Goal: Find specific page/section: Find specific page/section

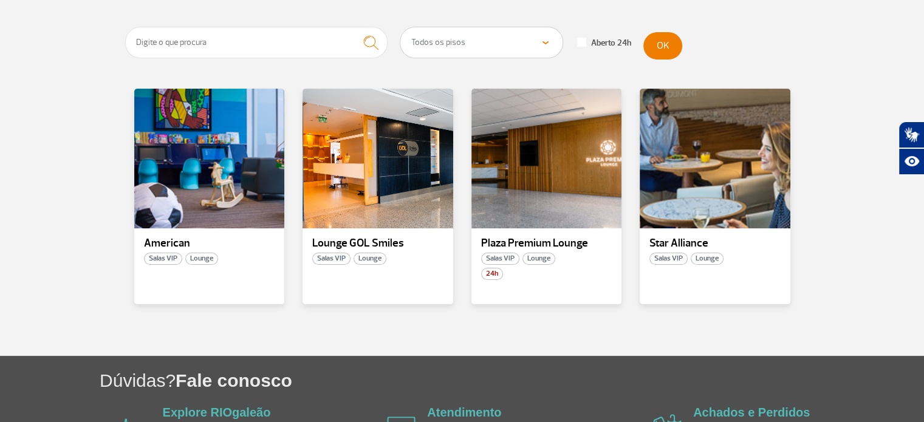
scroll to position [243, 0]
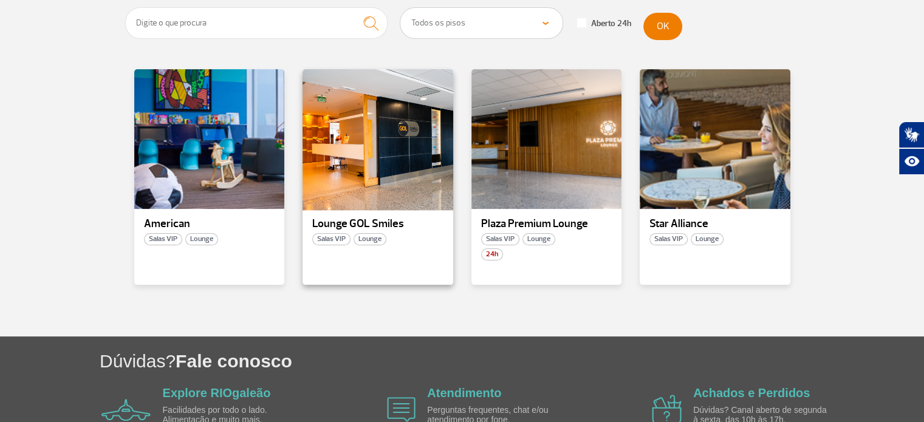
click at [405, 160] on div at bounding box center [377, 139] width 153 height 143
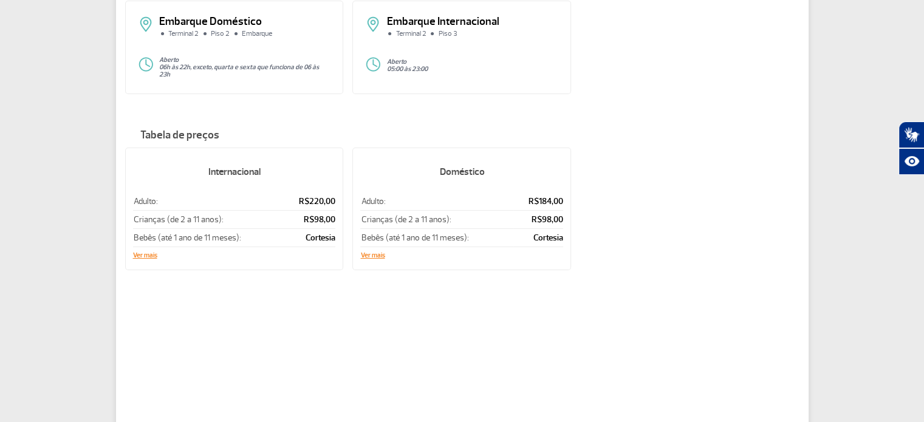
scroll to position [182, 0]
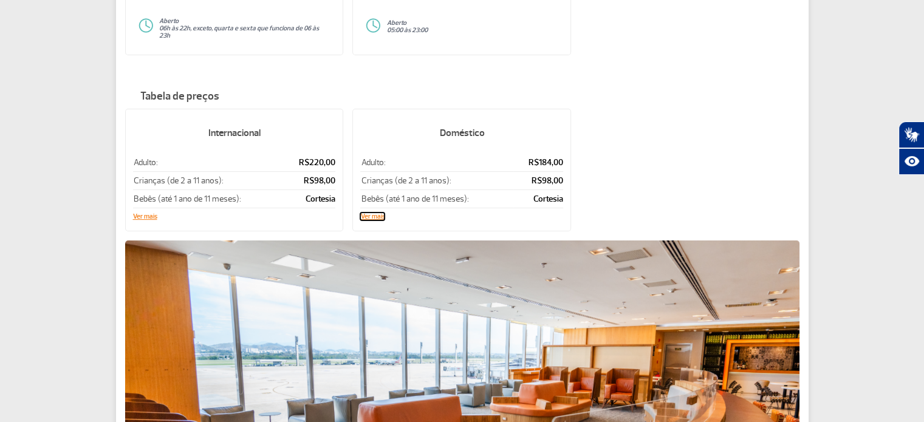
click at [375, 213] on button "Ver mais" at bounding box center [372, 216] width 24 height 7
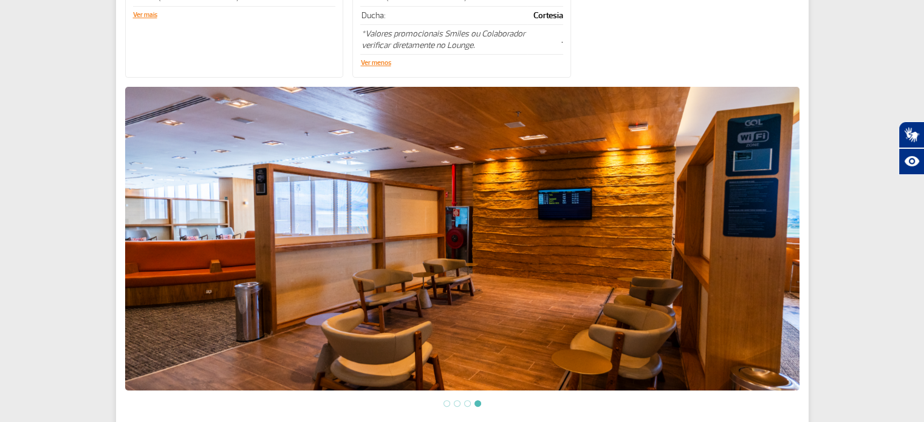
scroll to position [425, 0]
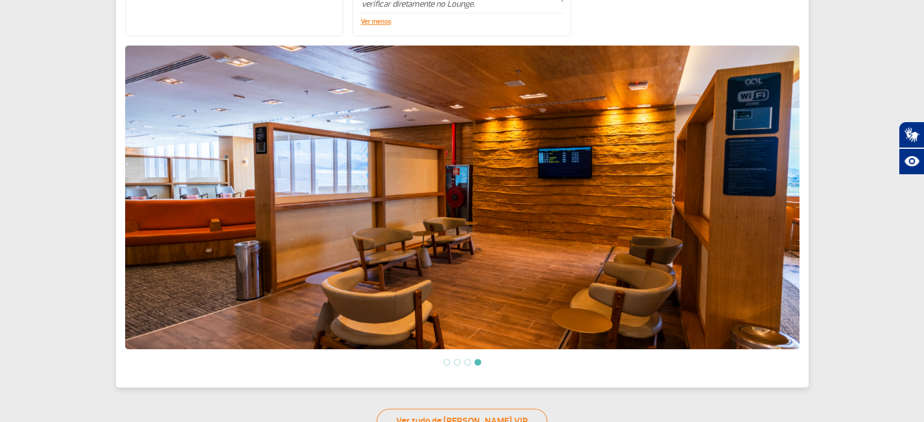
click at [149, 196] on img at bounding box center [462, 198] width 674 height 304
click at [468, 360] on li at bounding box center [467, 362] width 7 height 7
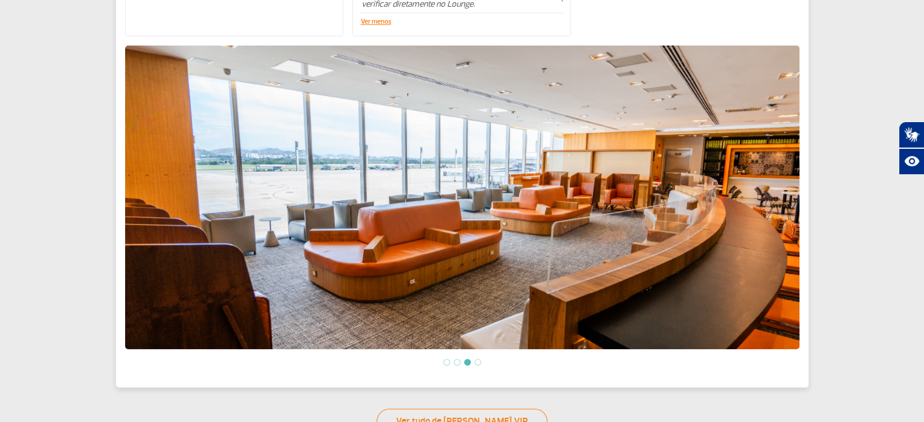
click at [455, 360] on li at bounding box center [457, 362] width 7 height 7
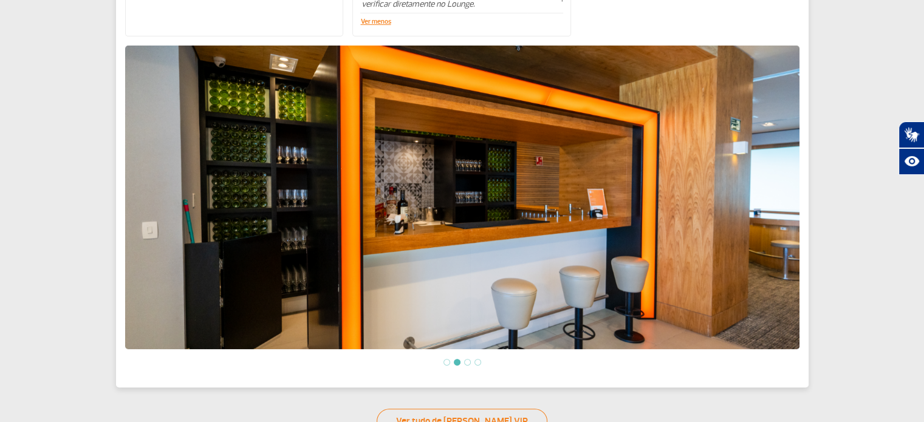
click at [443, 359] on li at bounding box center [446, 362] width 7 height 7
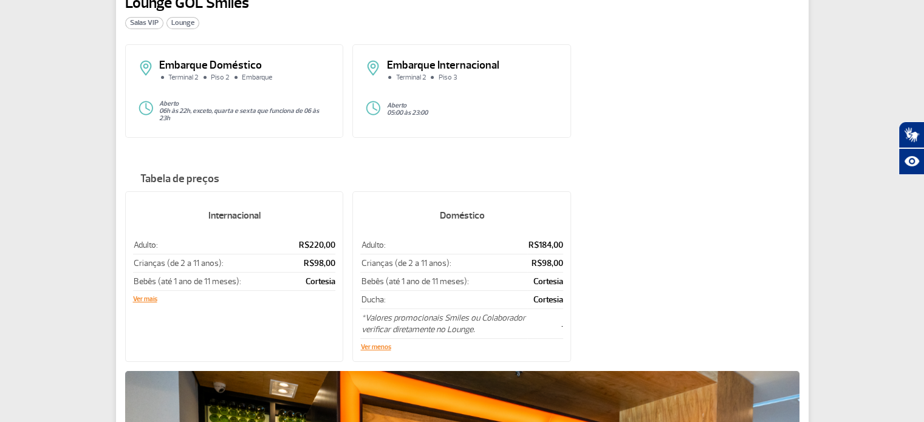
scroll to position [0, 0]
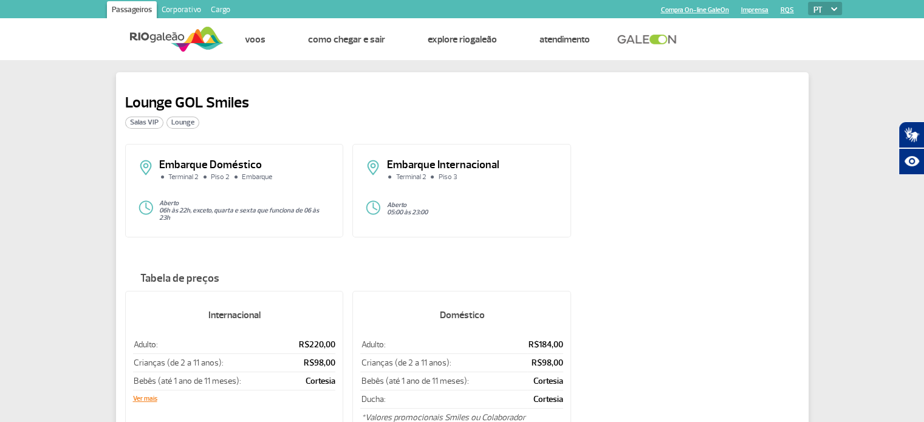
click at [146, 123] on span "Salas VIP" at bounding box center [144, 123] width 38 height 12
